Goal: Task Accomplishment & Management: Manage account settings

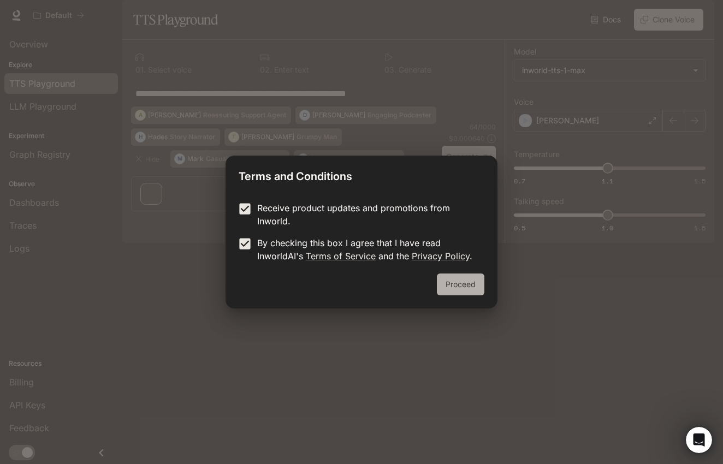
click at [470, 281] on button "Proceed" at bounding box center [461, 285] width 48 height 22
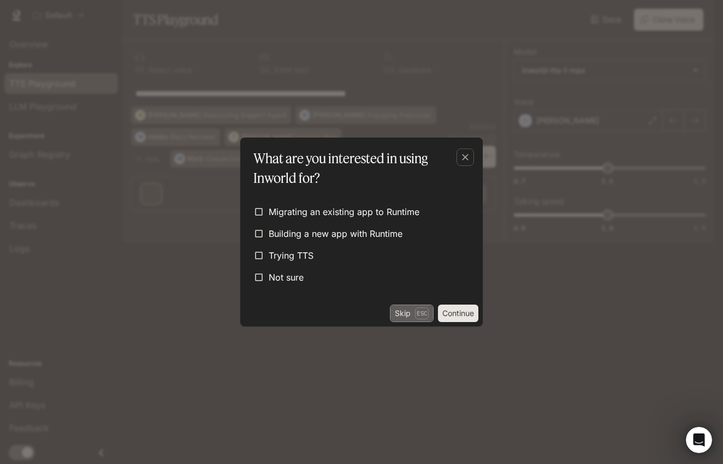
click at [397, 310] on button "Skip Esc" at bounding box center [412, 313] width 44 height 17
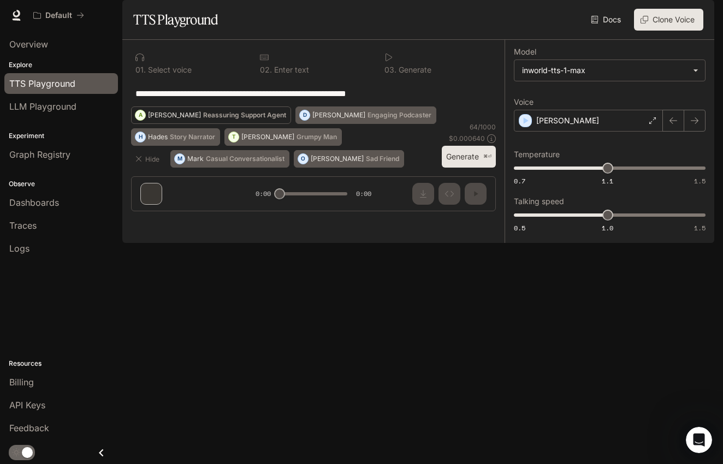
click at [203, 119] on p "Reassuring Support Agent" at bounding box center [244, 115] width 83 height 7
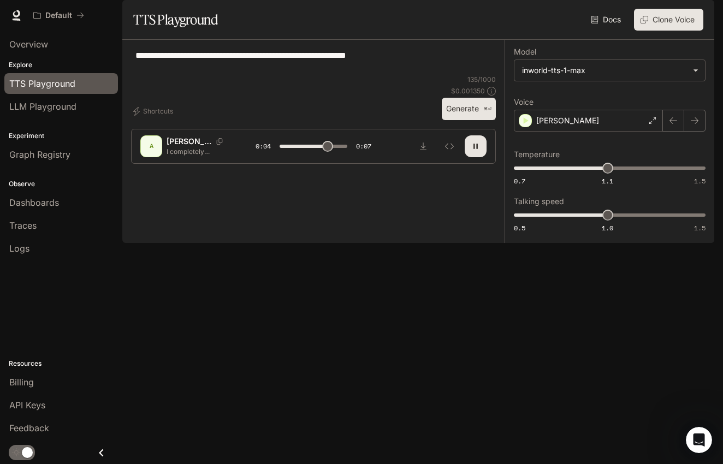
type input "***"
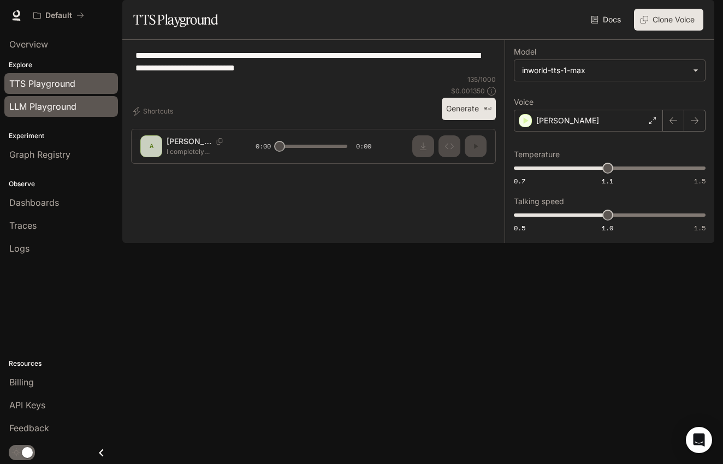
click at [27, 109] on span "LLM Playground" at bounding box center [42, 106] width 67 height 13
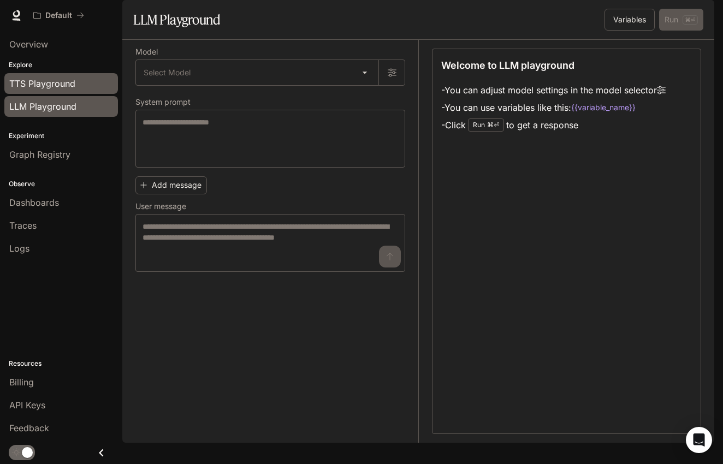
click at [27, 82] on span "TTS Playground" at bounding box center [42, 83] width 66 height 13
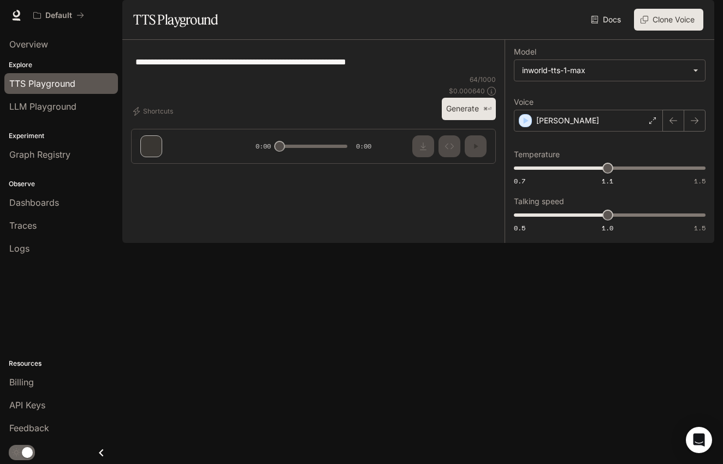
type textarea "**********"
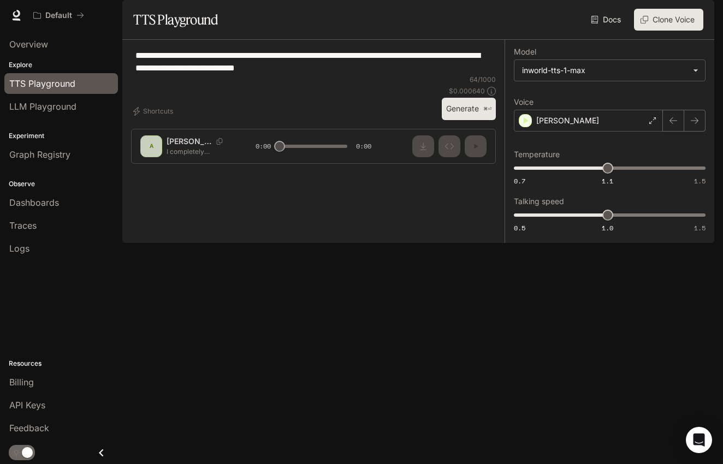
click at [22, 58] on div "Explore TTS Playground LLM Playground" at bounding box center [61, 89] width 122 height 62
click at [22, 66] on p "Explore" at bounding box center [61, 65] width 122 height 10
click at [301, 173] on div "**********" at bounding box center [313, 106] width 382 height 133
click at [422, 173] on div "**********" at bounding box center [313, 106] width 382 height 133
click at [442, 173] on div "**********" at bounding box center [313, 106] width 382 height 133
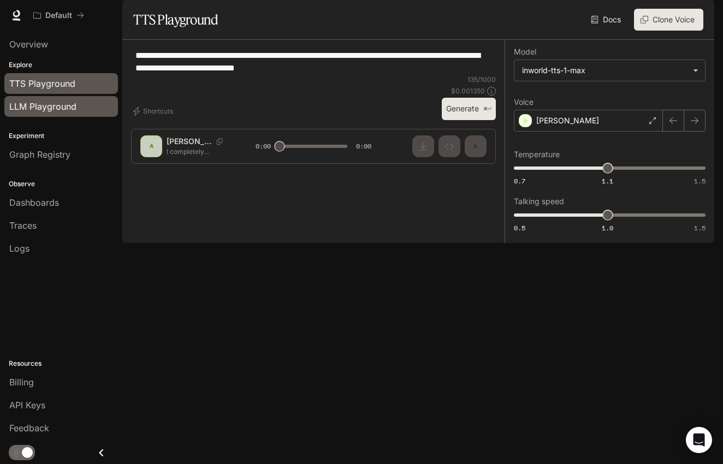
click at [48, 106] on span "LLM Playground" at bounding box center [42, 106] width 67 height 13
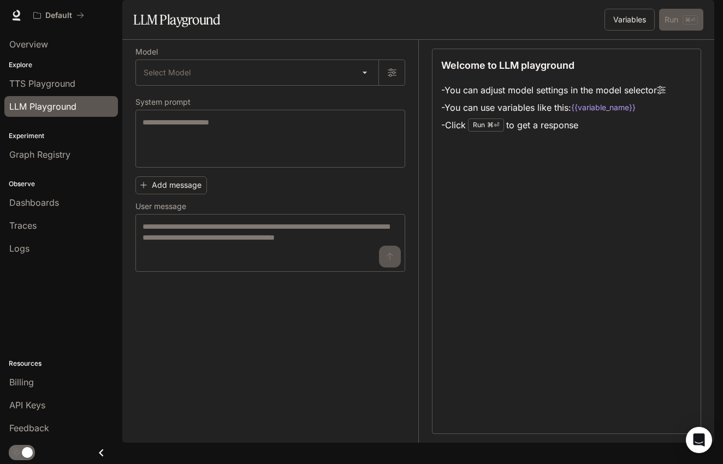
click at [39, 133] on p "Experiment" at bounding box center [61, 136] width 122 height 10
click at [21, 180] on p "Observe" at bounding box center [61, 184] width 122 height 10
click at [32, 200] on span "Dashboards" at bounding box center [34, 202] width 50 height 13
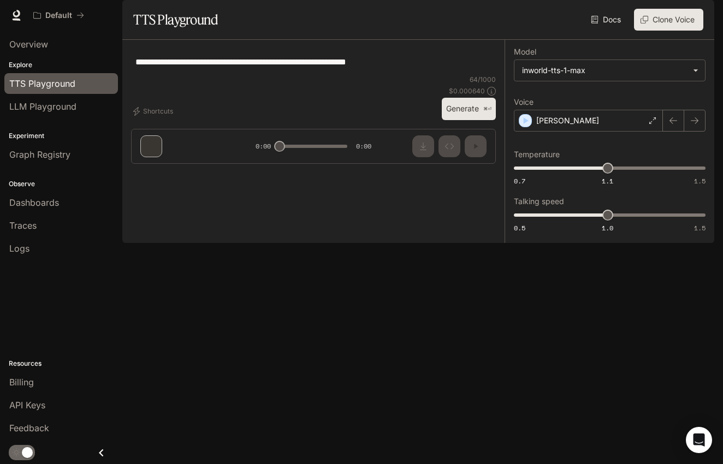
type textarea "**********"
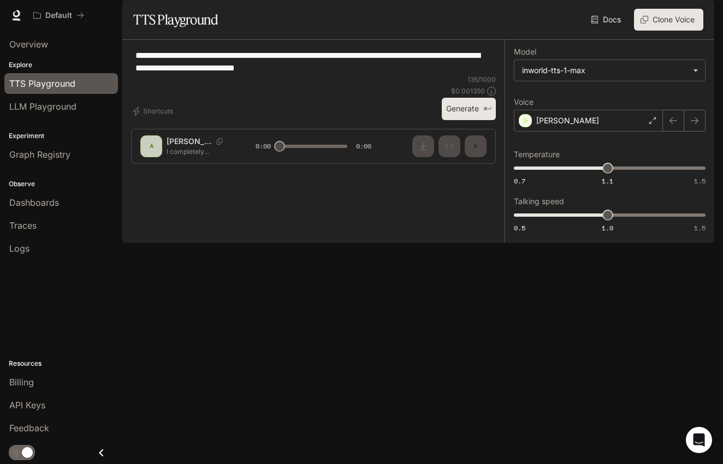
click at [483, 120] on button "Generate ⌘⏎" at bounding box center [469, 109] width 54 height 22
drag, startPoint x: 652, startPoint y: 2, endPoint x: 447, endPoint y: 430, distance: 474.9
click at [447, 151] on icon "Inspect" at bounding box center [449, 146] width 9 height 9
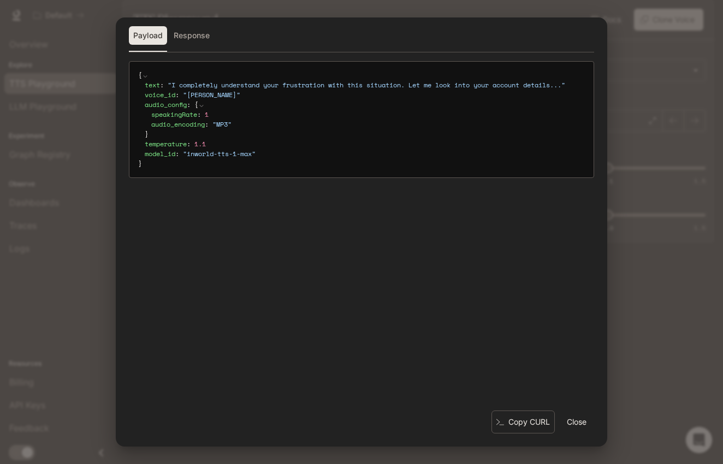
type input "*"
click at [577, 422] on button "Close" at bounding box center [576, 422] width 35 height 22
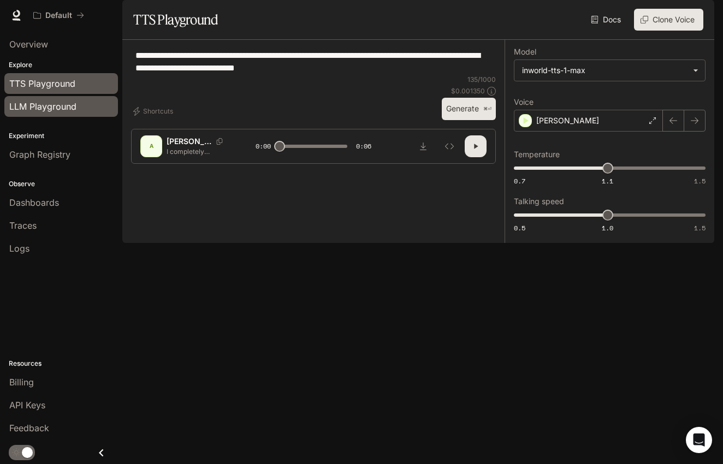
click at [30, 99] on link "LLM Playground" at bounding box center [61, 106] width 114 height 21
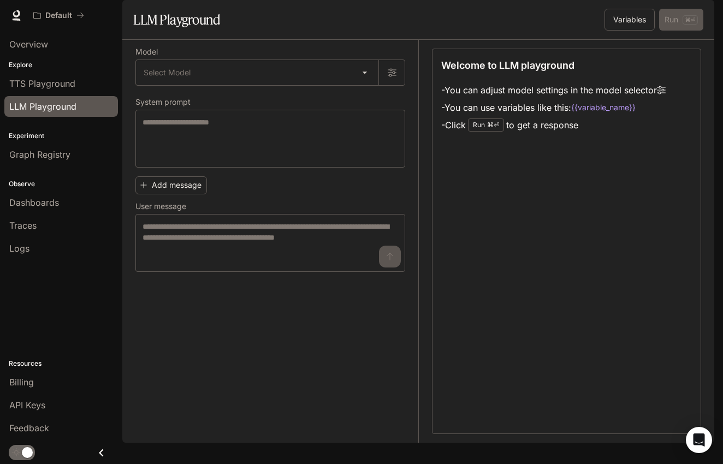
click at [39, 109] on span "LLM Playground" at bounding box center [42, 106] width 67 height 13
click at [36, 137] on p "Experiment" at bounding box center [61, 136] width 122 height 10
click at [37, 155] on span "Graph Registry" at bounding box center [39, 154] width 61 height 13
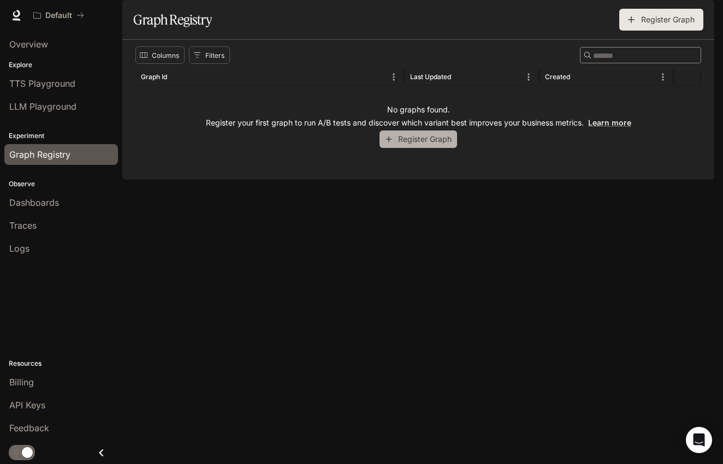
click at [387, 144] on icon "button" at bounding box center [389, 139] width 10 height 10
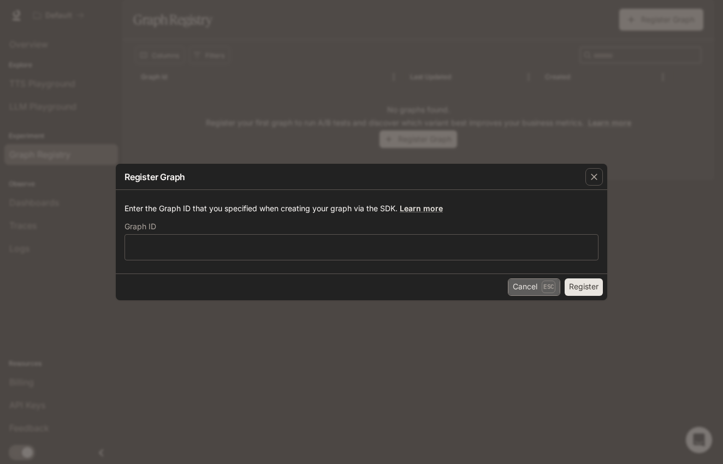
click at [522, 290] on button "Cancel Esc" at bounding box center [534, 287] width 52 height 17
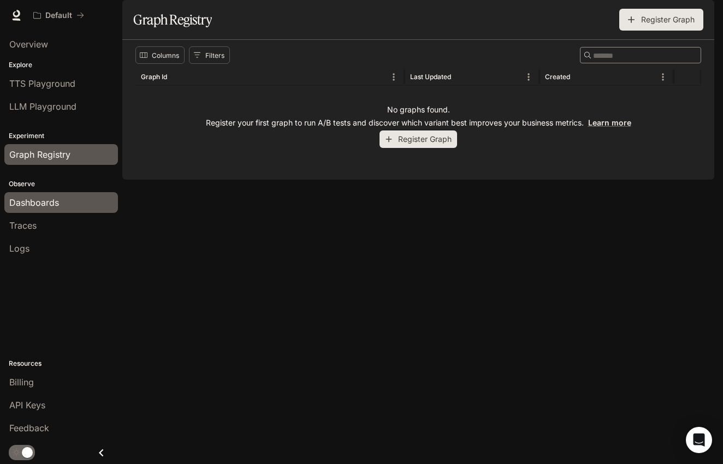
click at [32, 198] on span "Dashboards" at bounding box center [34, 202] width 50 height 13
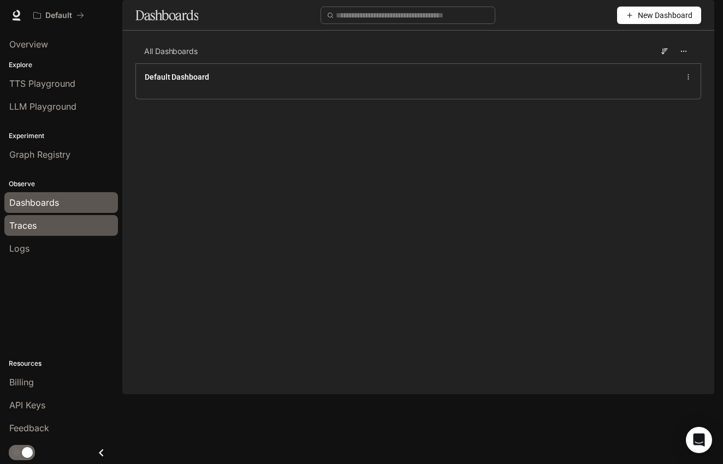
click at [29, 230] on span "Traces" at bounding box center [22, 225] width 27 height 13
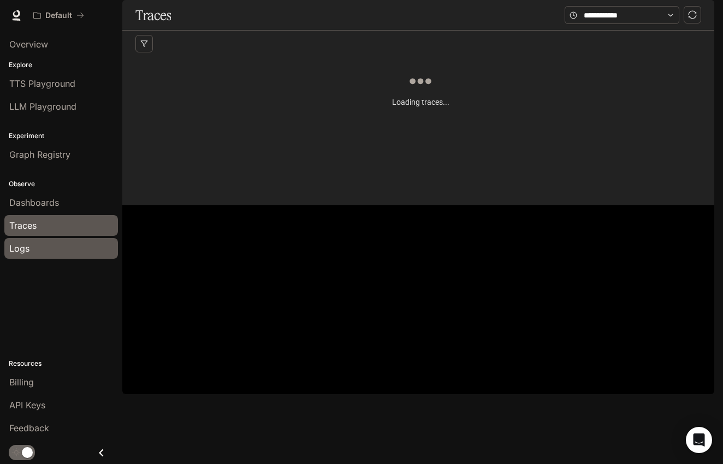
click at [35, 247] on div "Logs" at bounding box center [61, 248] width 104 height 13
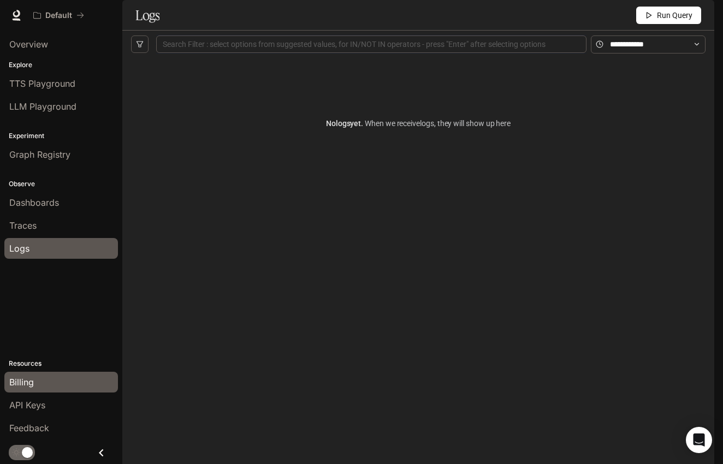
click at [22, 378] on span "Billing" at bounding box center [21, 382] width 25 height 13
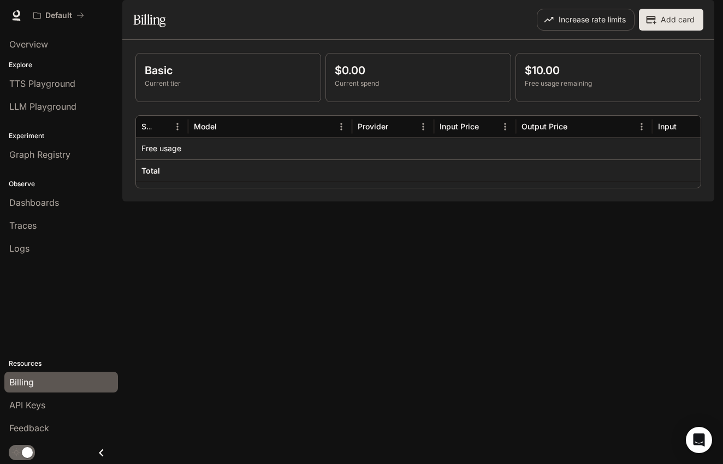
click at [169, 154] on p "Free usage" at bounding box center [161, 148] width 40 height 11
click at [25, 412] on link "API Keys" at bounding box center [61, 405] width 114 height 21
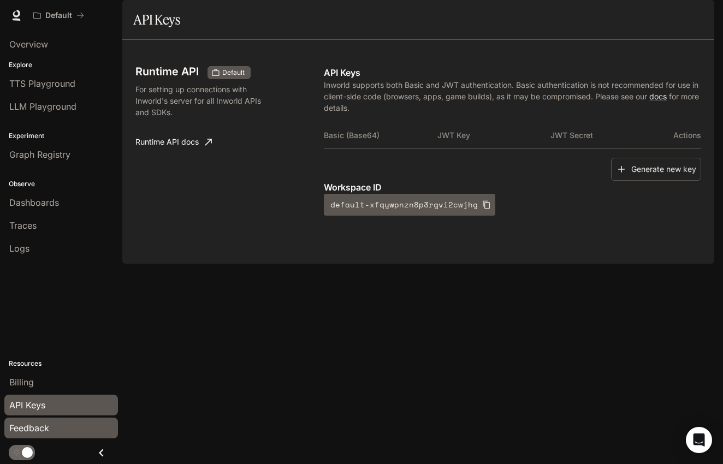
click at [32, 430] on span "Feedback" at bounding box center [29, 428] width 40 height 13
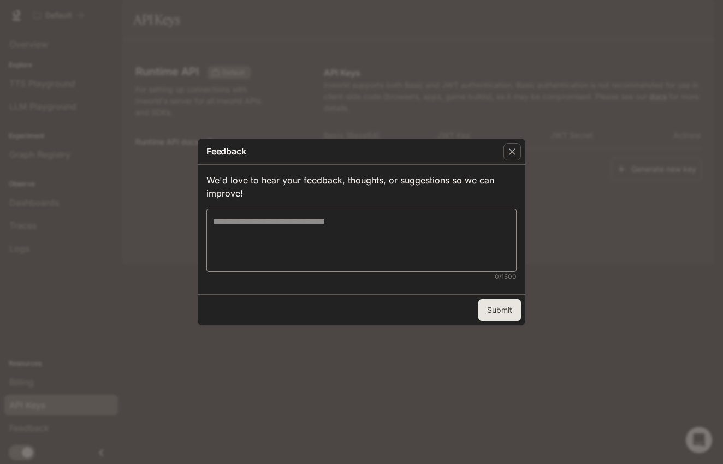
click at [240, 363] on div "Feedback We'd love to hear your feedback, thoughts, or suggestions so we can im…" at bounding box center [361, 232] width 723 height 464
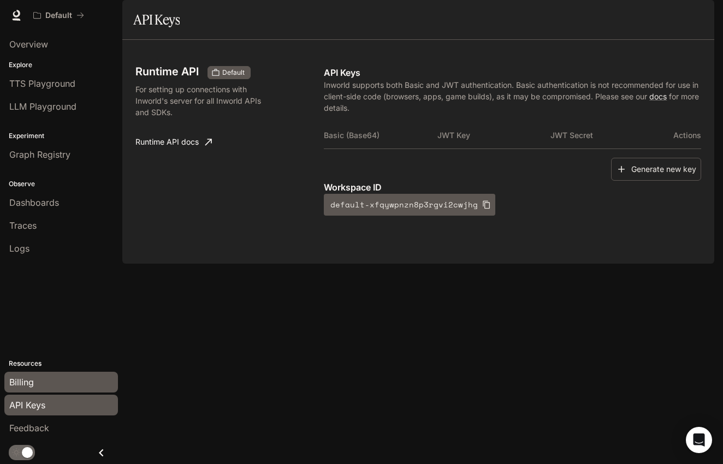
click at [36, 383] on div "Billing" at bounding box center [61, 382] width 104 height 13
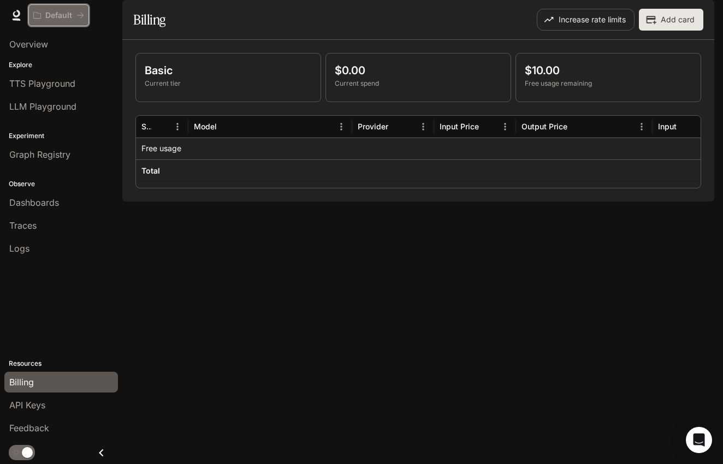
click at [80, 17] on icon "All workspaces" at bounding box center [80, 15] width 8 height 8
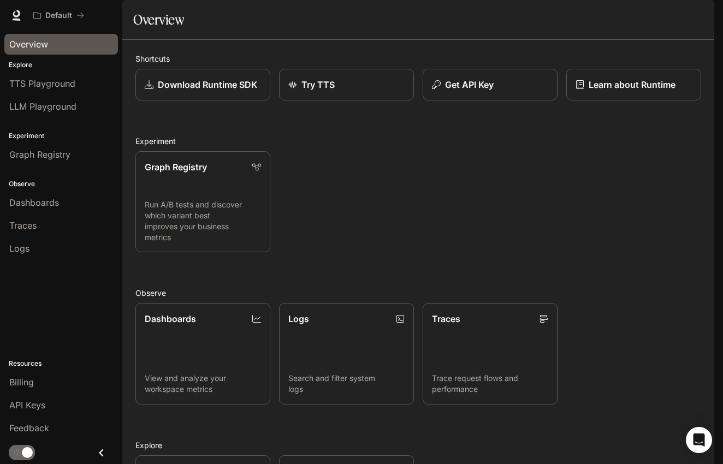
click at [36, 42] on span "Overview" at bounding box center [28, 44] width 39 height 13
click at [50, 45] on div "Overview" at bounding box center [61, 44] width 104 height 13
click at [466, 249] on div "Graph Registry Run A/B tests and discover which variant best improves your busi…" at bounding box center [414, 198] width 575 height 110
click at [598, 16] on span "Runtime" at bounding box center [596, 16] width 31 height 14
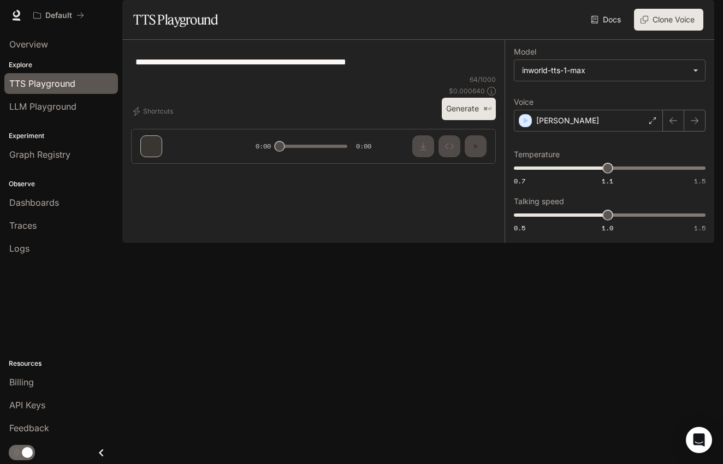
type textarea "**********"
